Goal: Information Seeking & Learning: Learn about a topic

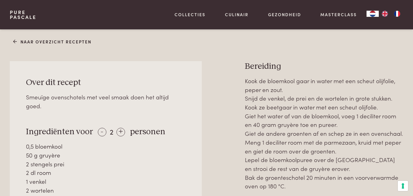
scroll to position [232, 0]
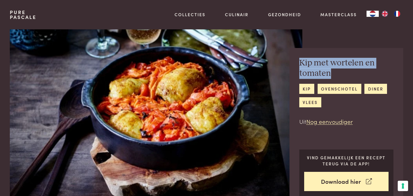
drag, startPoint x: 299, startPoint y: 61, endPoint x: 362, endPoint y: 71, distance: 63.8
click at [362, 71] on h2 "Kip met wortelen en tomaten" at bounding box center [346, 68] width 94 height 21
copy h2 "Kip met wortelen en tomaten"
